Goal: Task Accomplishment & Management: Use online tool/utility

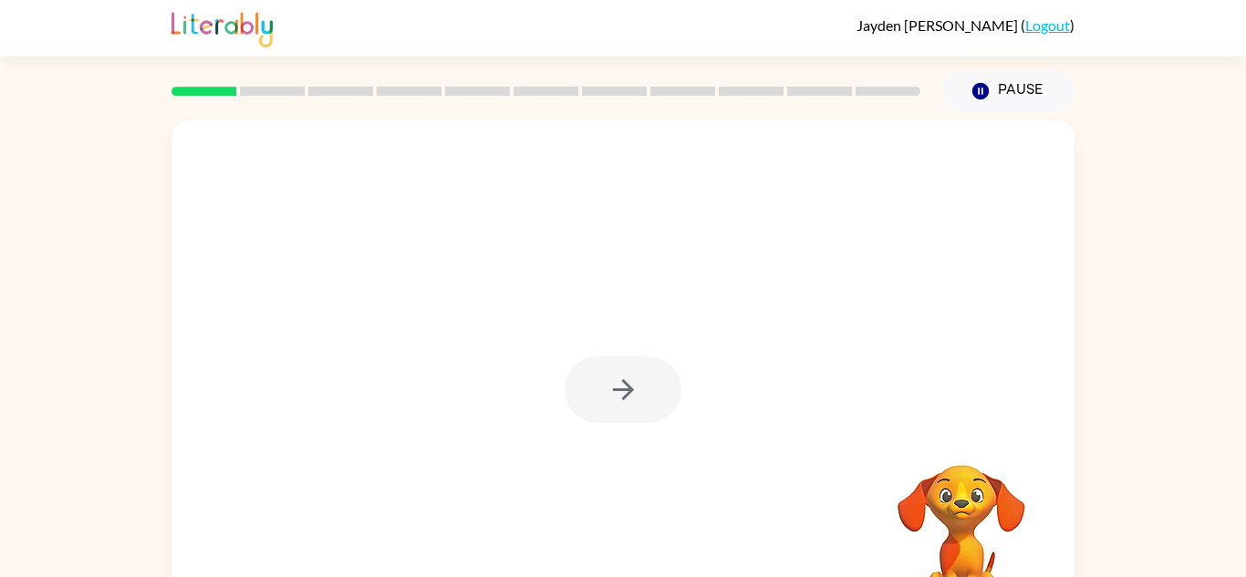
click at [636, 411] on div at bounding box center [623, 390] width 117 height 67
click at [630, 402] on icon "button" at bounding box center [624, 390] width 32 height 32
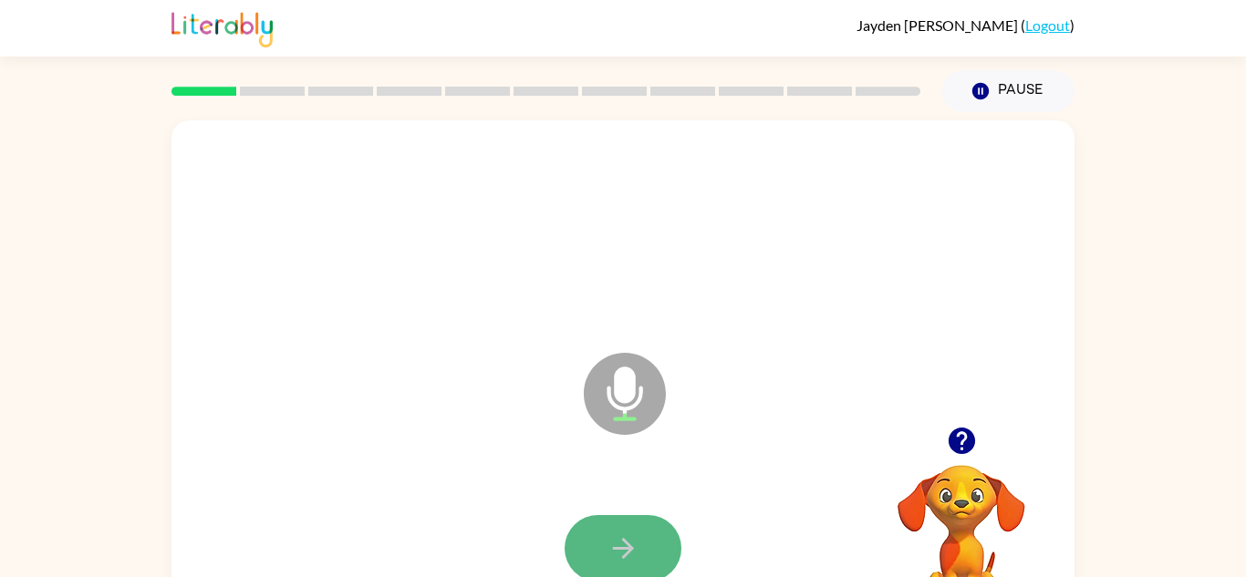
click at [600, 566] on button "button" at bounding box center [623, 548] width 117 height 67
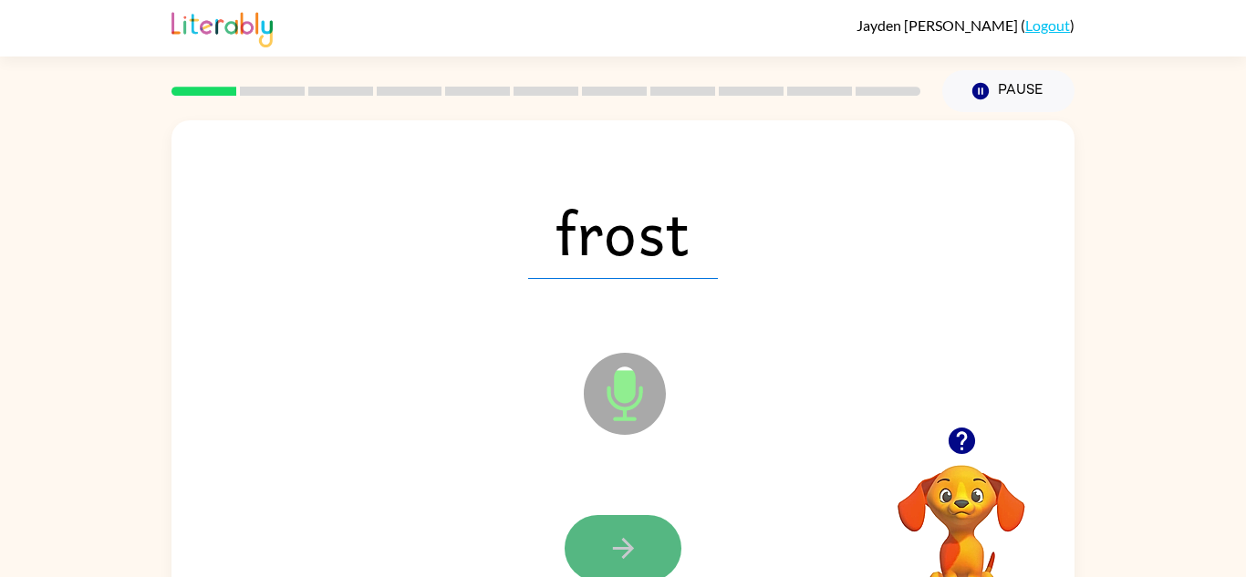
click at [618, 559] on icon "button" at bounding box center [624, 549] width 32 height 32
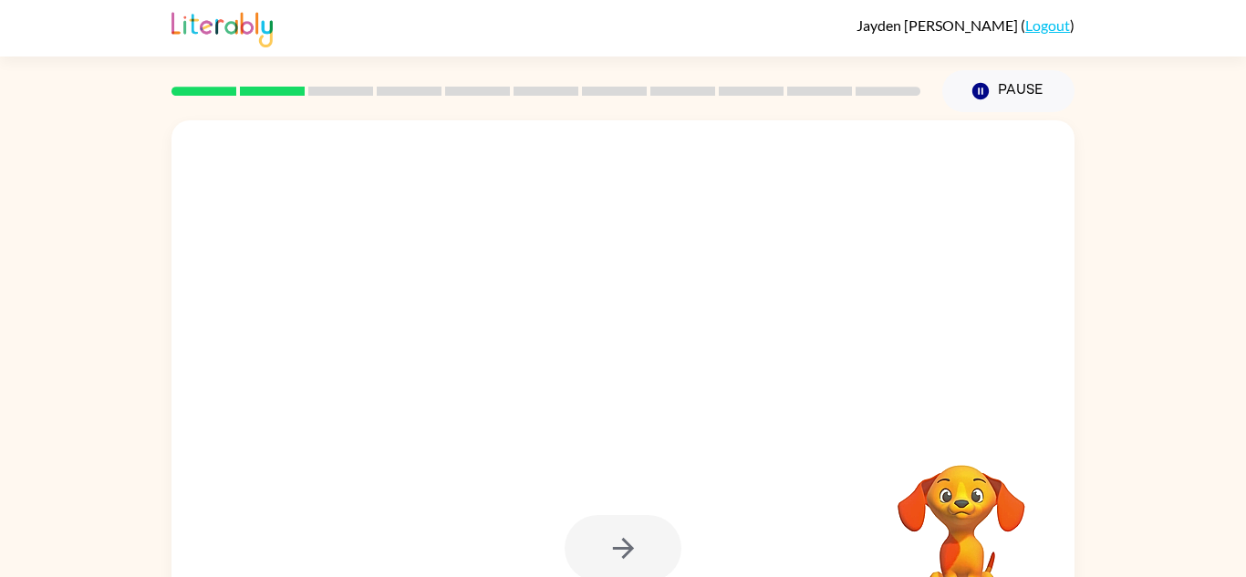
click at [618, 559] on div at bounding box center [623, 548] width 117 height 67
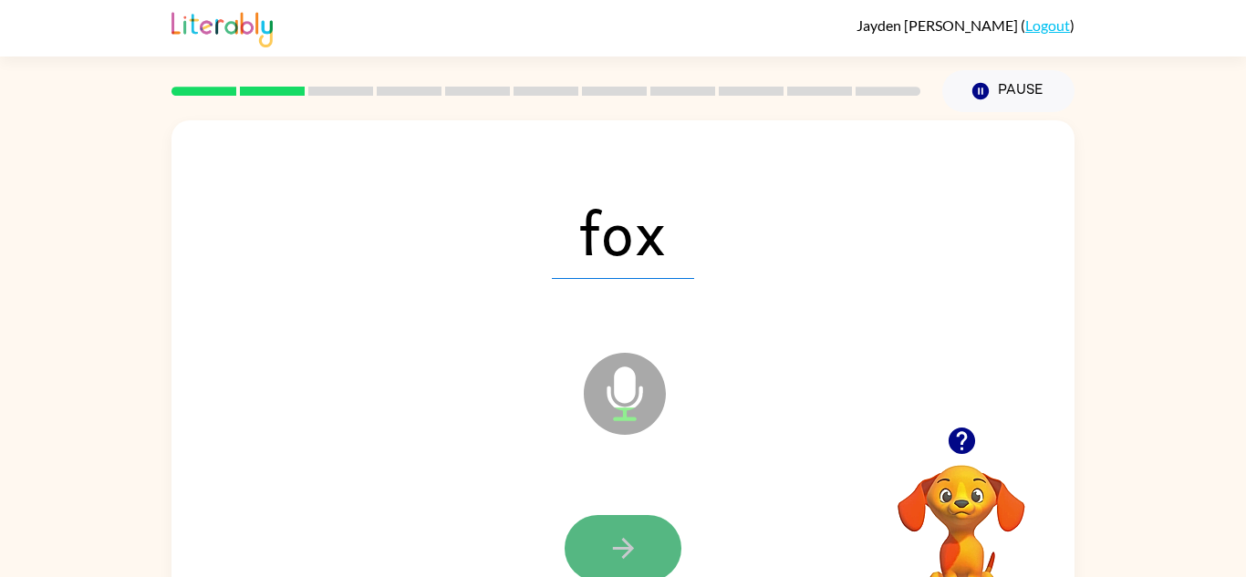
click at [618, 559] on icon "button" at bounding box center [624, 549] width 32 height 32
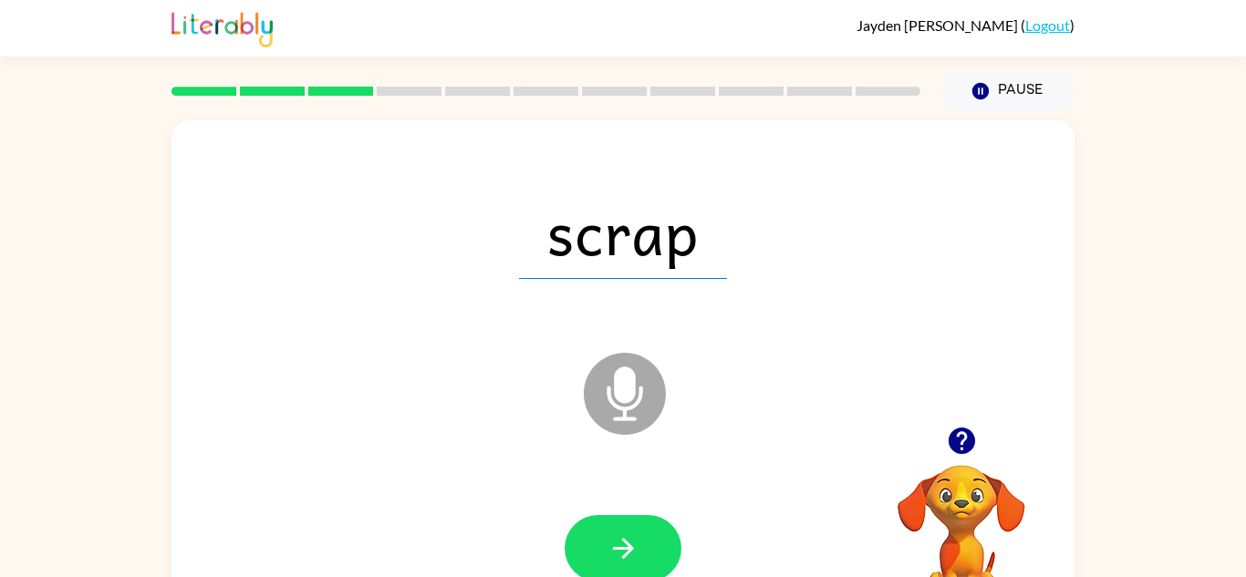
click at [618, 559] on icon "button" at bounding box center [624, 549] width 32 height 32
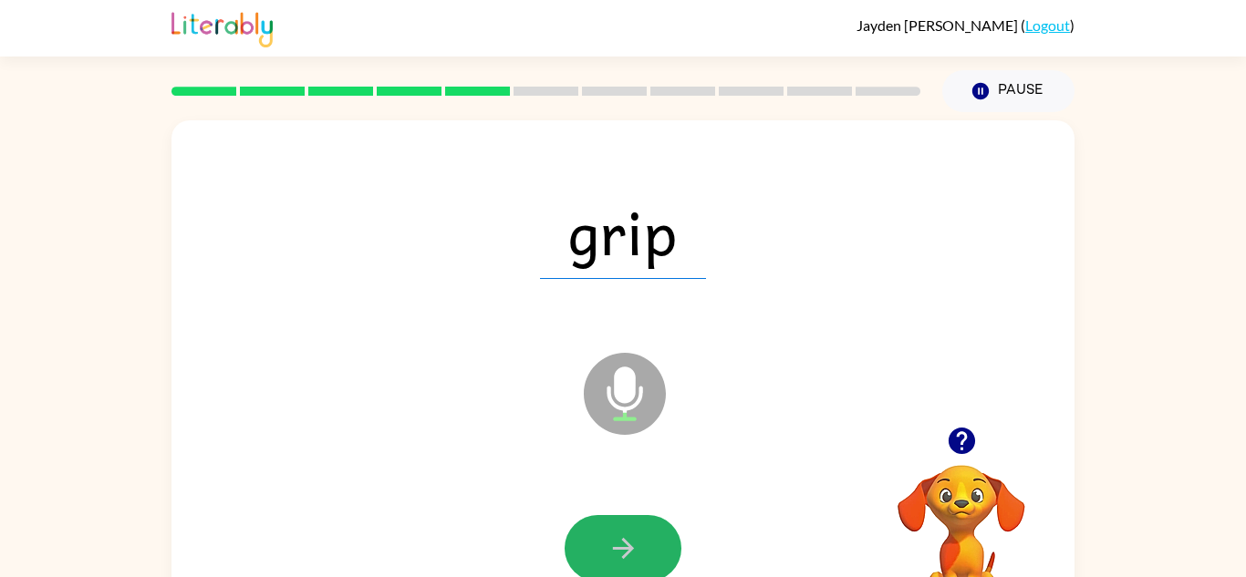
click at [618, 559] on icon "button" at bounding box center [624, 549] width 32 height 32
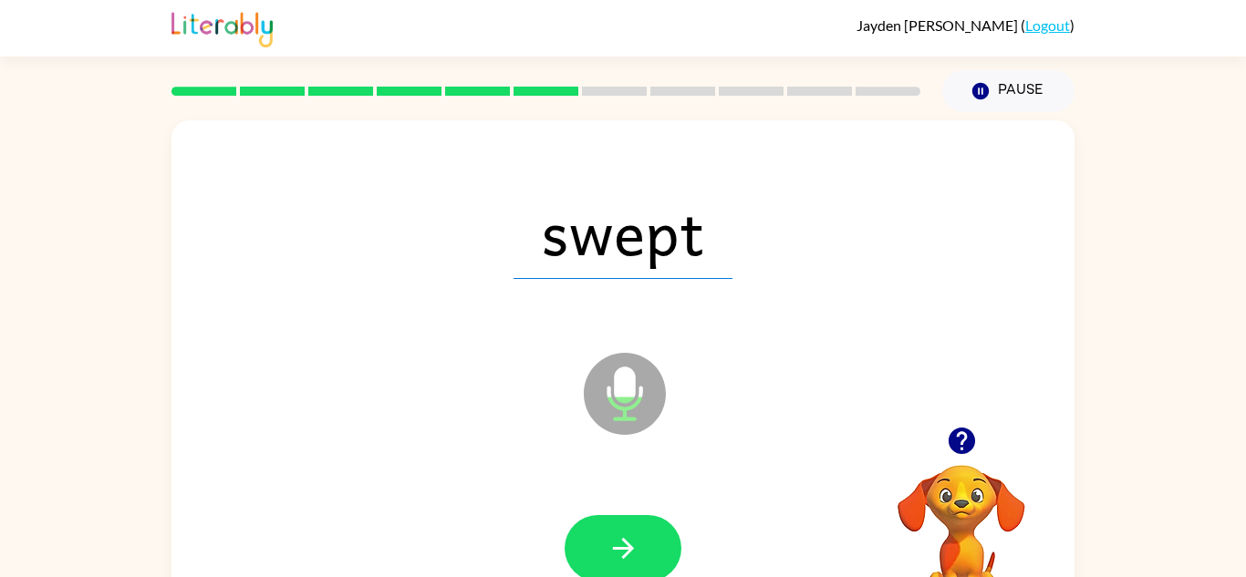
click at [618, 559] on icon "button" at bounding box center [624, 549] width 32 height 32
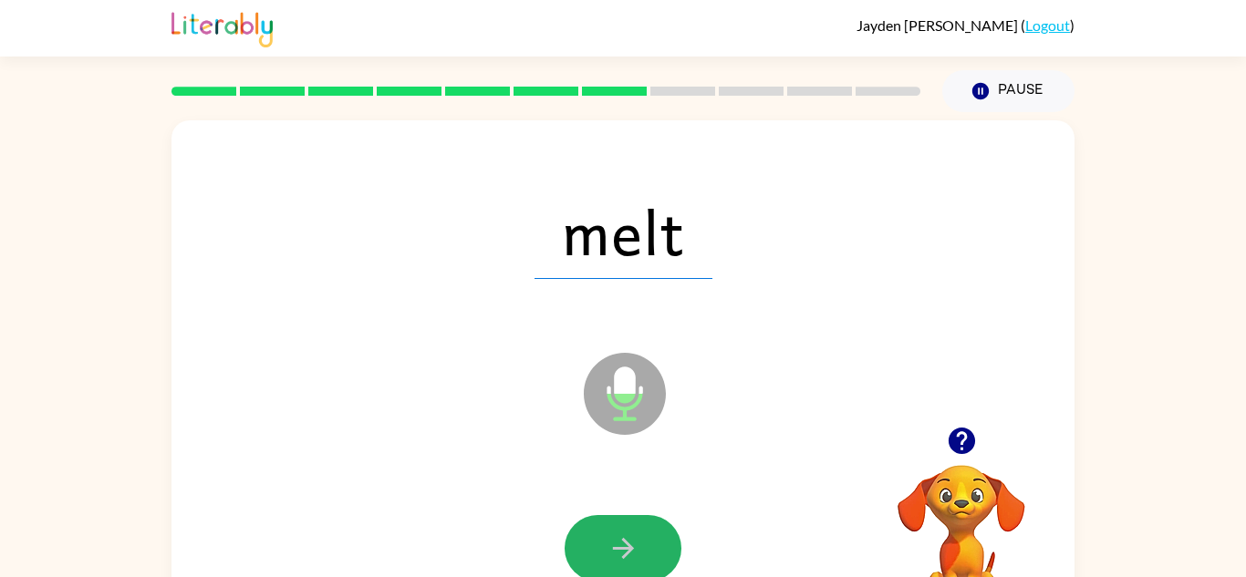
click at [618, 559] on icon "button" at bounding box center [624, 549] width 32 height 32
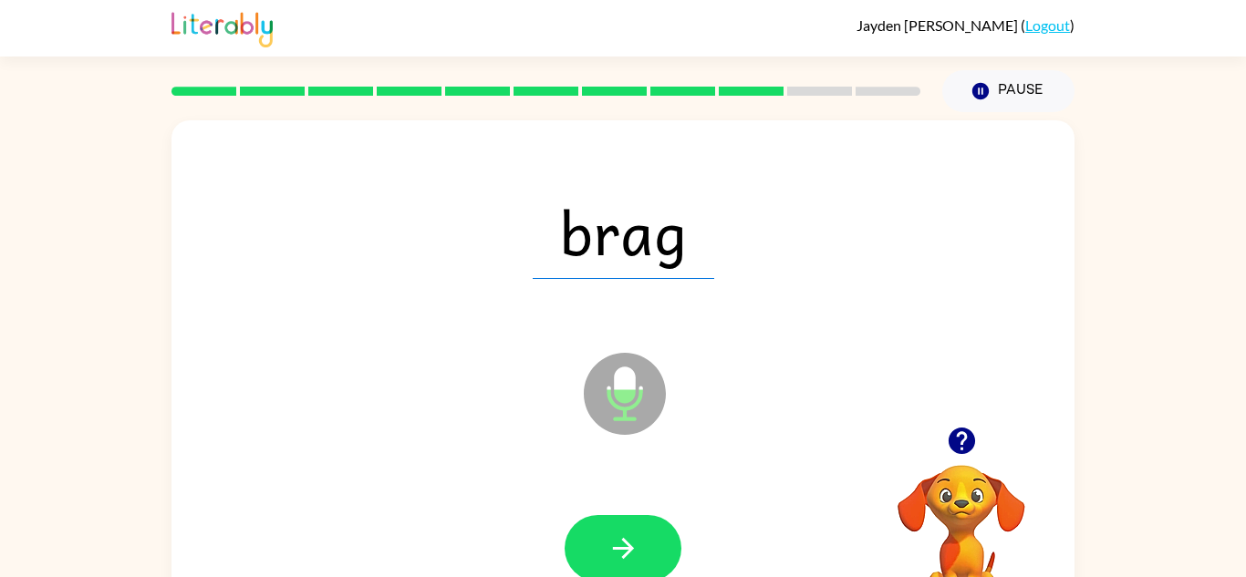
click at [618, 559] on icon "button" at bounding box center [624, 549] width 32 height 32
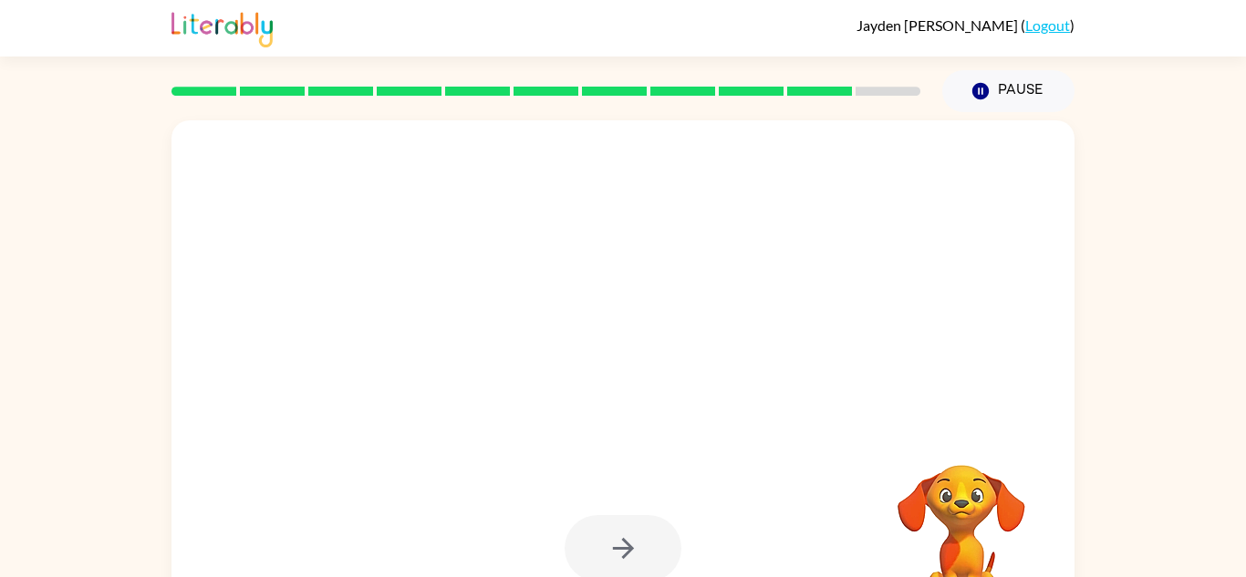
click at [618, 559] on icon "button" at bounding box center [624, 549] width 32 height 32
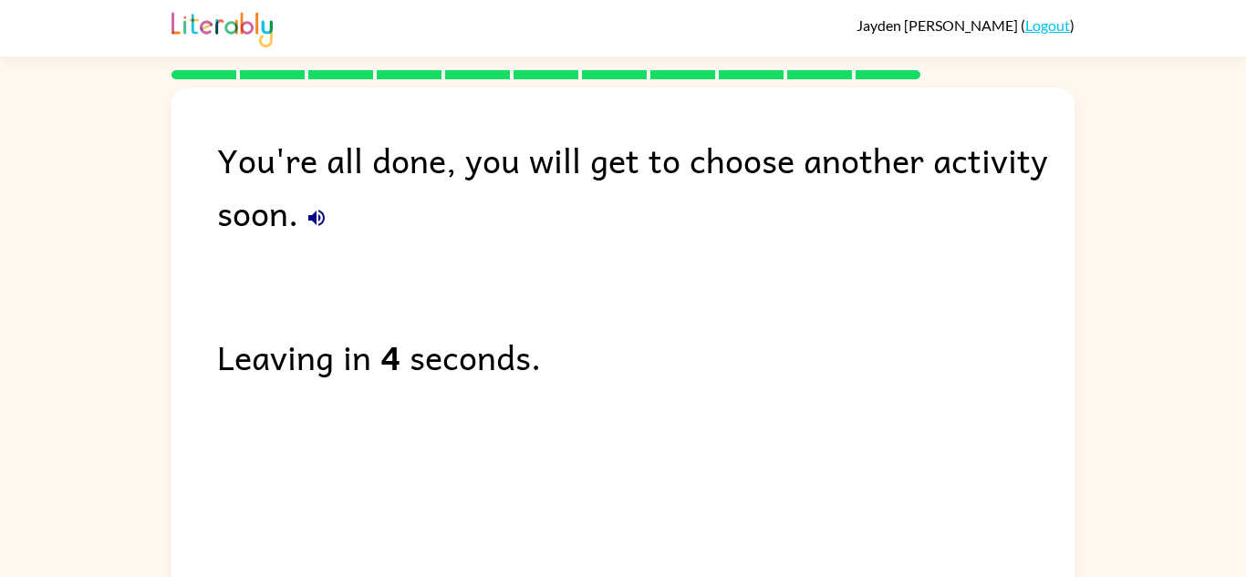
click at [598, 408] on div "You're all done, you will get to choose another activity soon. Leaving in 4 sec…" at bounding box center [623, 344] width 903 height 512
